Goal: Task Accomplishment & Management: Manage account settings

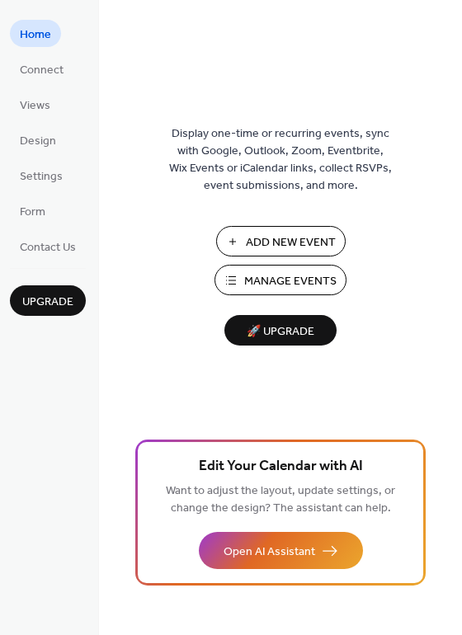
click at [265, 281] on span "Manage Events" at bounding box center [290, 281] width 92 height 17
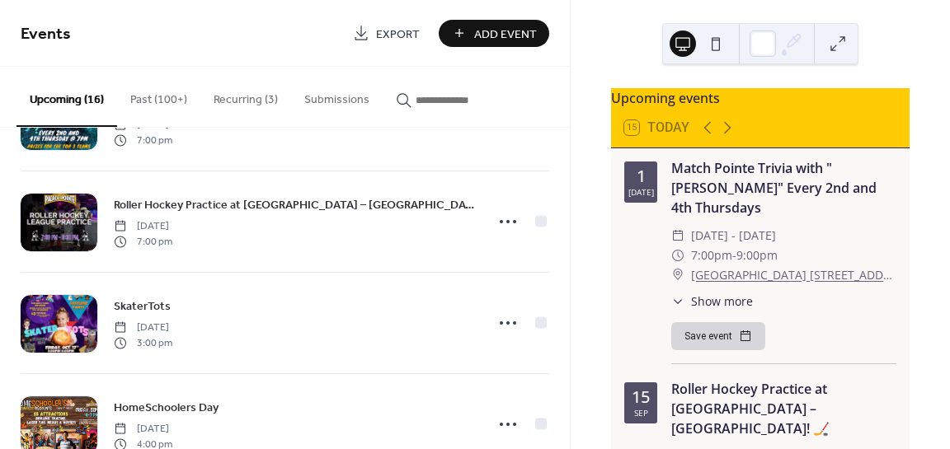
click at [723, 308] on span "Show more" at bounding box center [722, 301] width 62 height 17
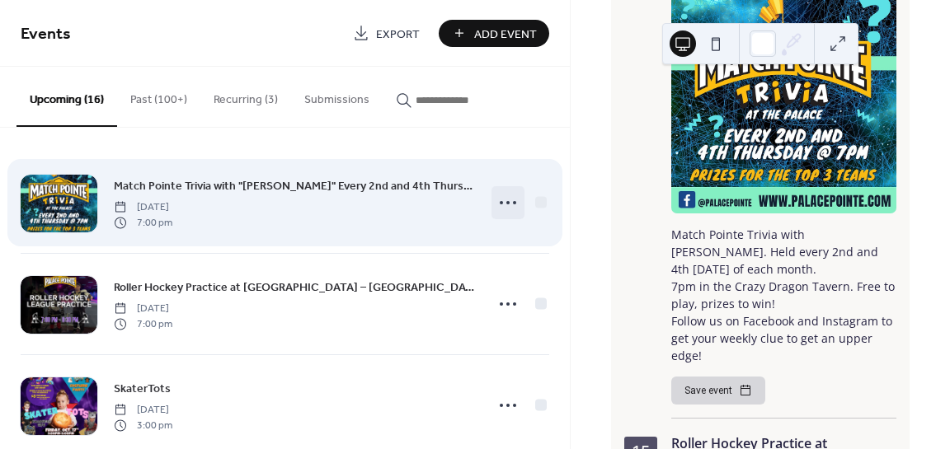
click at [501, 198] on icon at bounding box center [508, 203] width 26 height 26
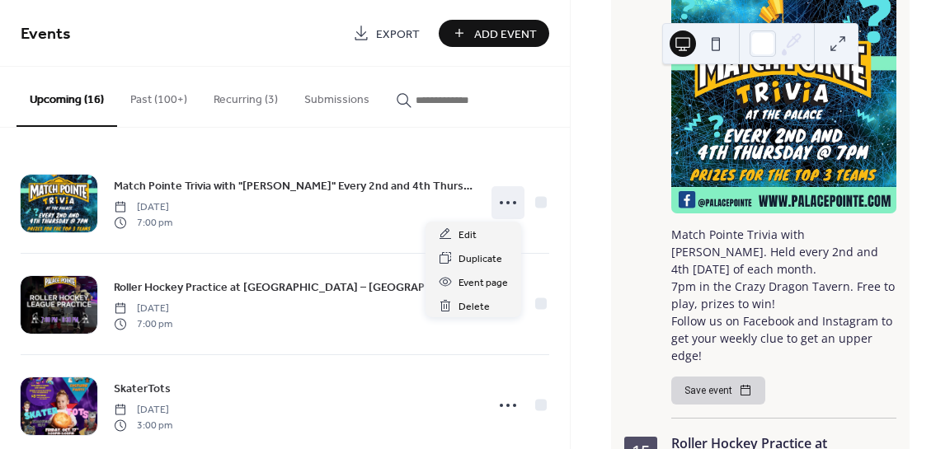
click at [575, 144] on div "Upcoming events 15 [DATE] [DATE] Match Pointe Trivia with "[PERSON_NAME]" Every…" at bounding box center [760, 224] width 379 height 449
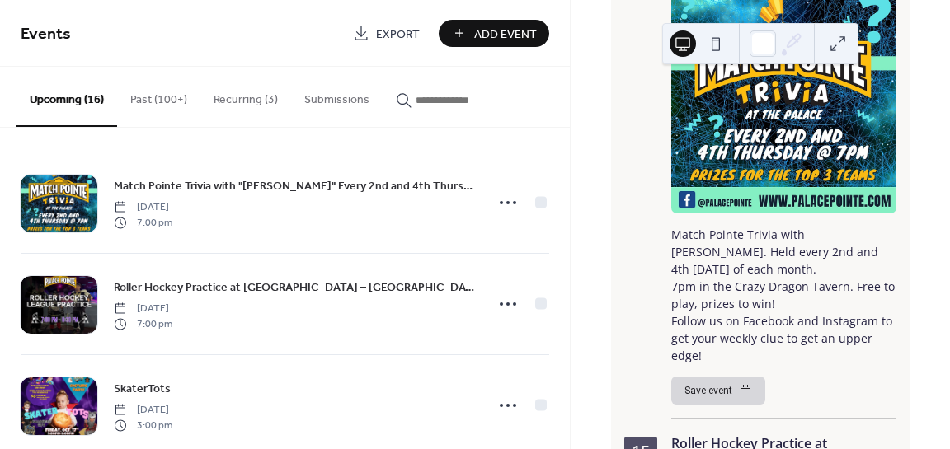
drag, startPoint x: 155, startPoint y: 87, endPoint x: 237, endPoint y: 122, distance: 88.7
click at [155, 87] on button "Past (100+)" at bounding box center [158, 96] width 83 height 59
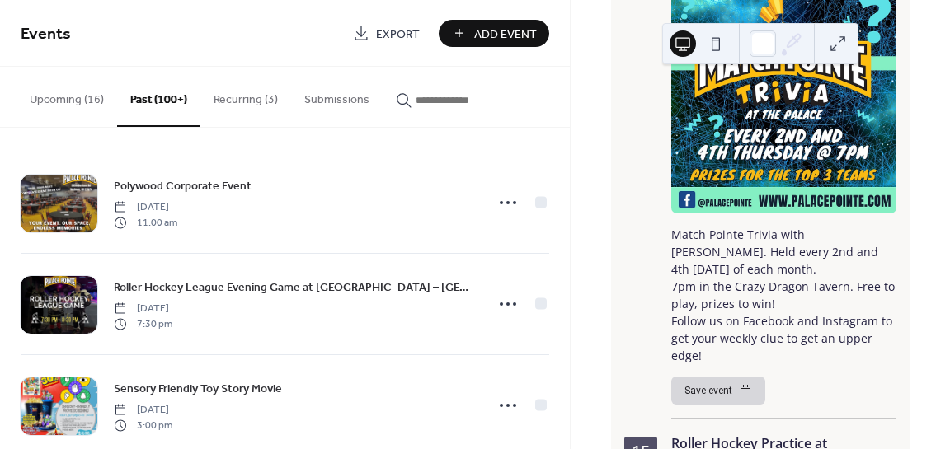
click at [76, 93] on button "Upcoming (16)" at bounding box center [66, 96] width 101 height 59
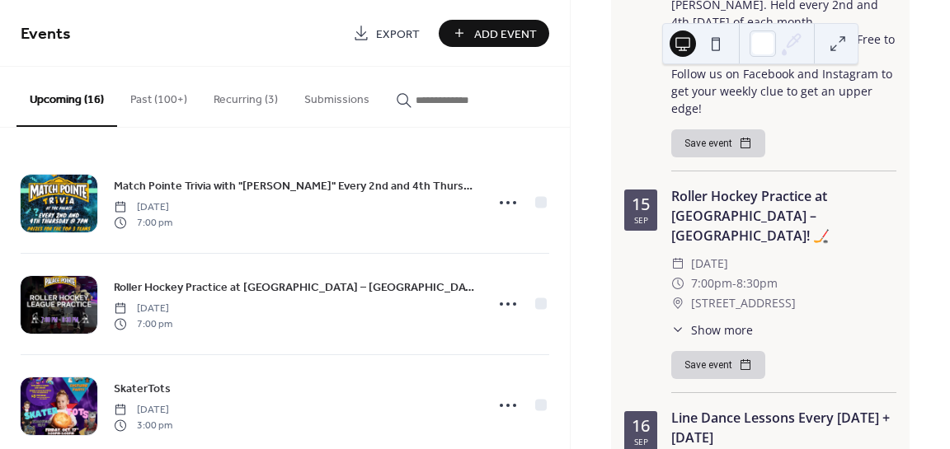
scroll to position [825, 0]
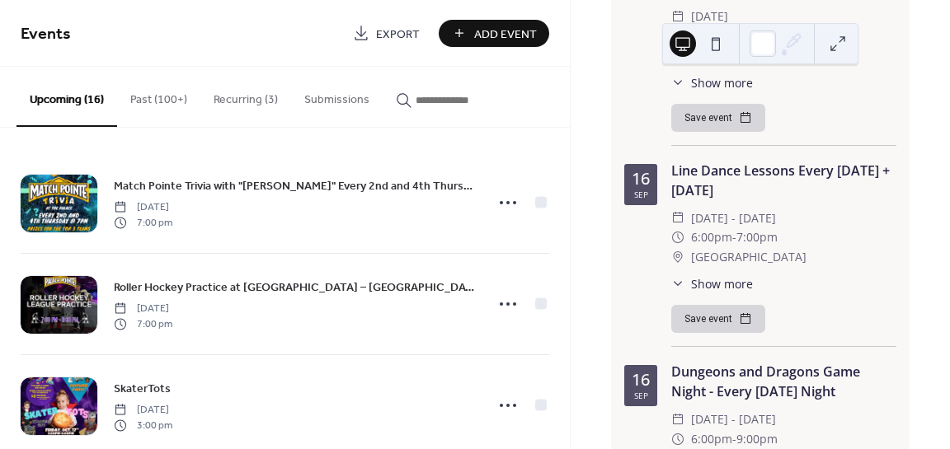
drag, startPoint x: 671, startPoint y: 157, endPoint x: 755, endPoint y: 181, distance: 87.5
click at [755, 181] on div "Line Dance Lessons Every Tuesday + Thursday" at bounding box center [783, 181] width 225 height 40
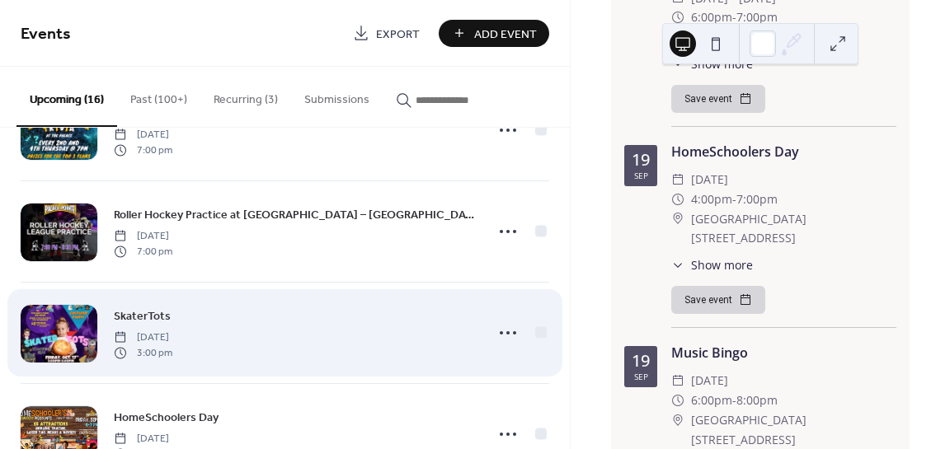
scroll to position [0, 0]
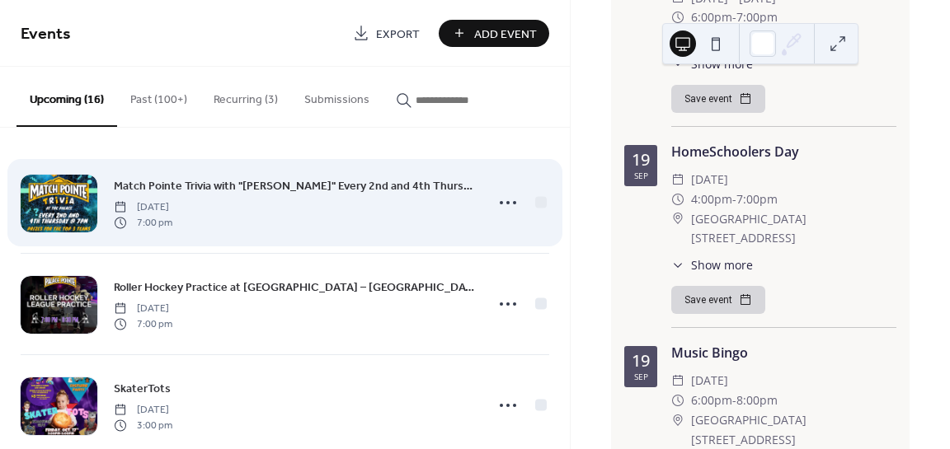
click at [383, 221] on div "Match Pointe Trivia with "Just Dave" Every 2nd and 4th Thursdays Tuesday, July …" at bounding box center [294, 202] width 361 height 53
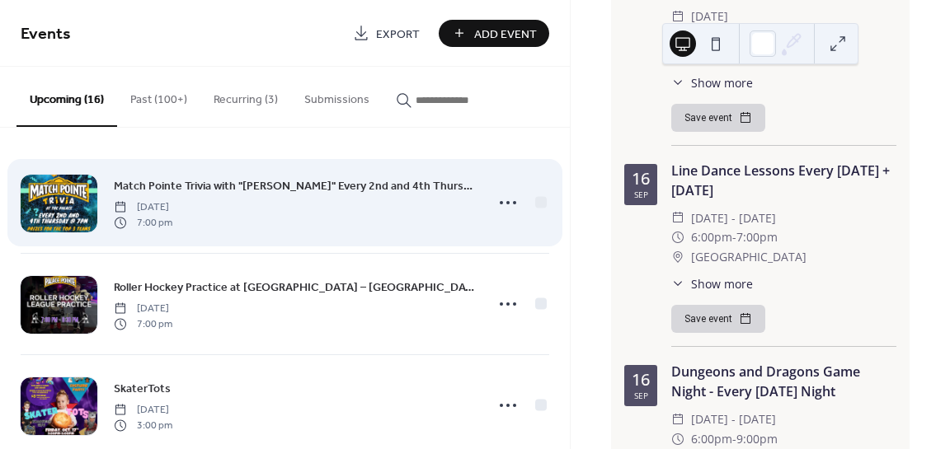
scroll to position [82, 0]
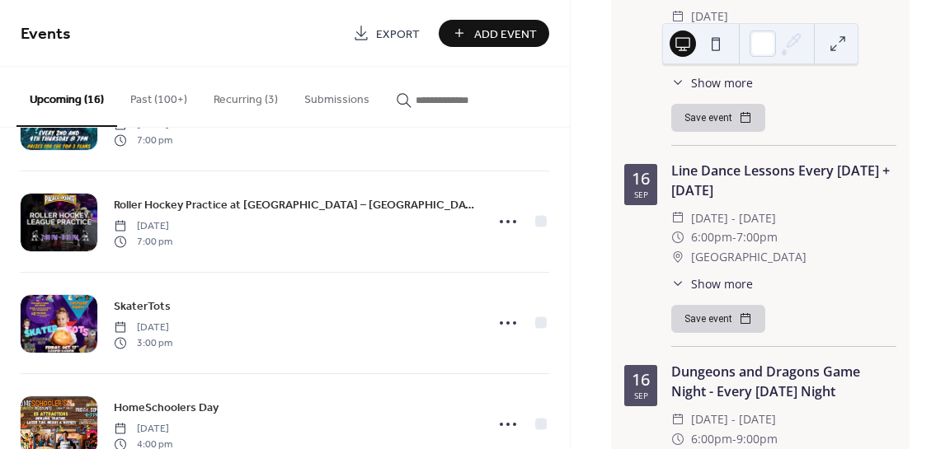
click at [793, 228] on div "​ 6:00pm - 7:00pm" at bounding box center [783, 238] width 225 height 20
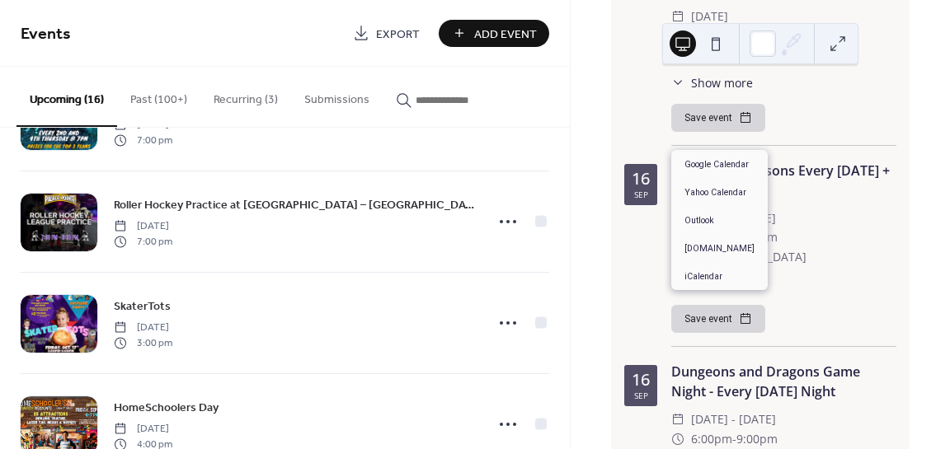
click at [721, 308] on button "Save event" at bounding box center [718, 319] width 94 height 28
click at [796, 277] on div "Line Dance Lessons Every Tuesday + Thursday ​ Tue, Sep 16, 2025 - Tue, Dec 8, 2…" at bounding box center [783, 254] width 225 height 186
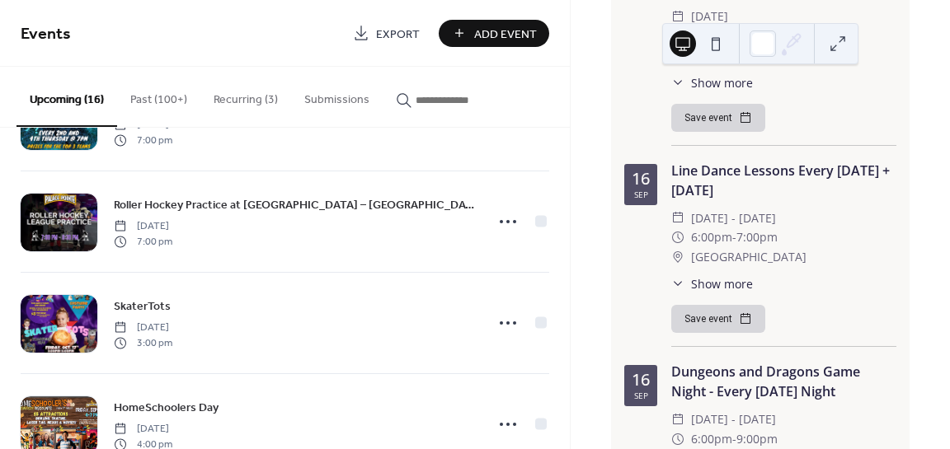
click at [722, 275] on span "Show more" at bounding box center [722, 283] width 62 height 17
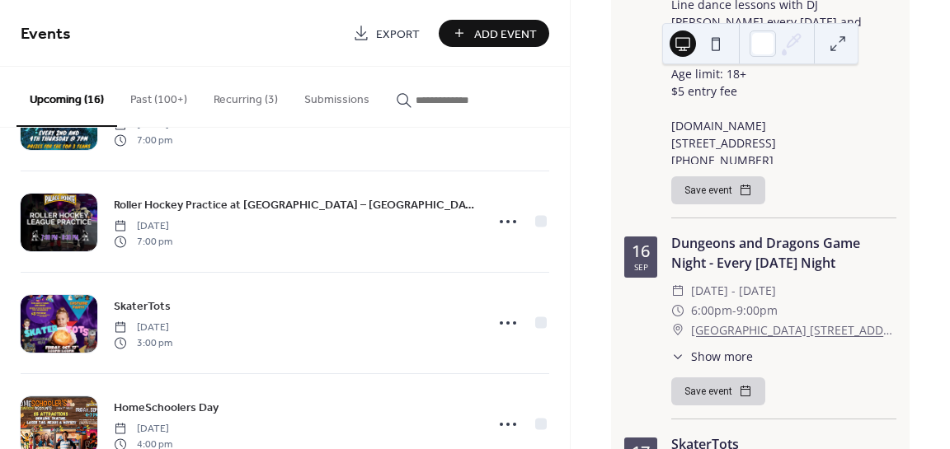
scroll to position [1485, 0]
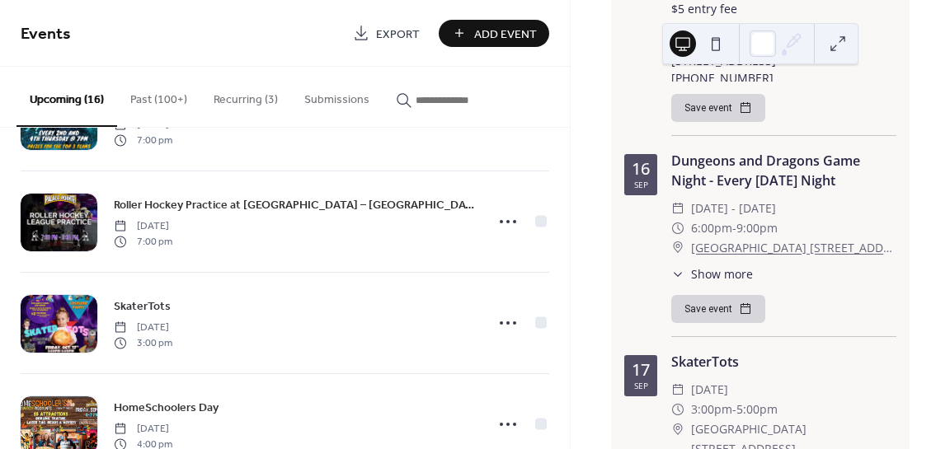
click at [704, 266] on span "Show more" at bounding box center [722, 274] width 62 height 17
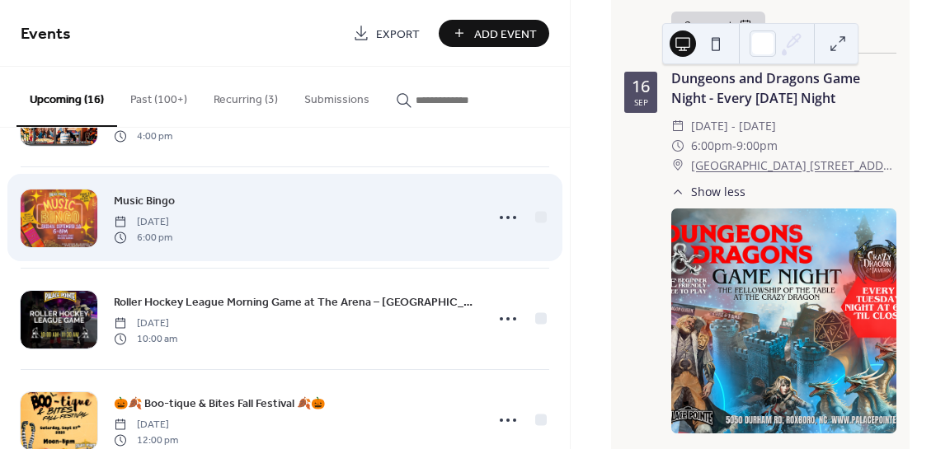
scroll to position [412, 0]
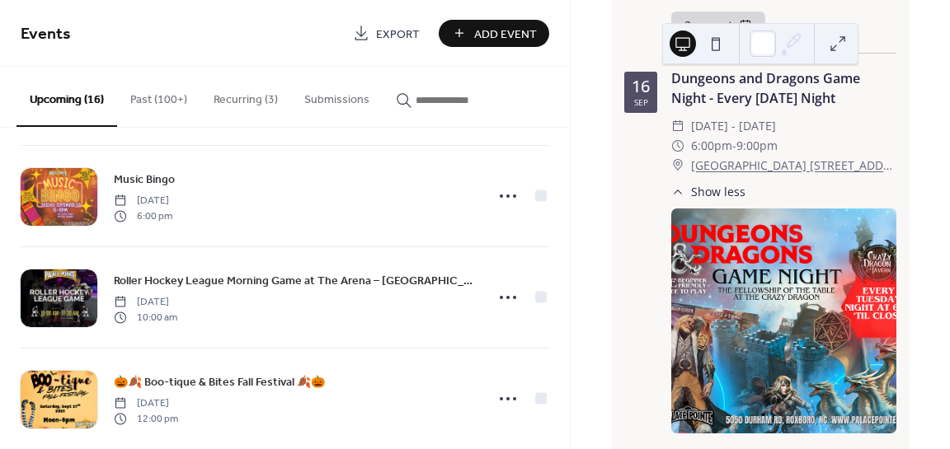
click at [234, 87] on button "Recurring (3)" at bounding box center [245, 96] width 91 height 59
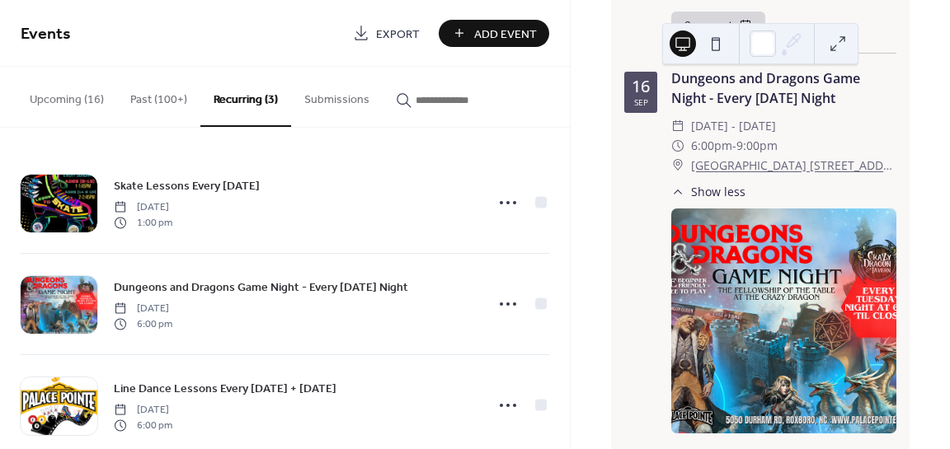
click at [76, 96] on button "Upcoming (16)" at bounding box center [66, 96] width 101 height 59
